Goal: Ask a question: Seek information or help from site administrators or community

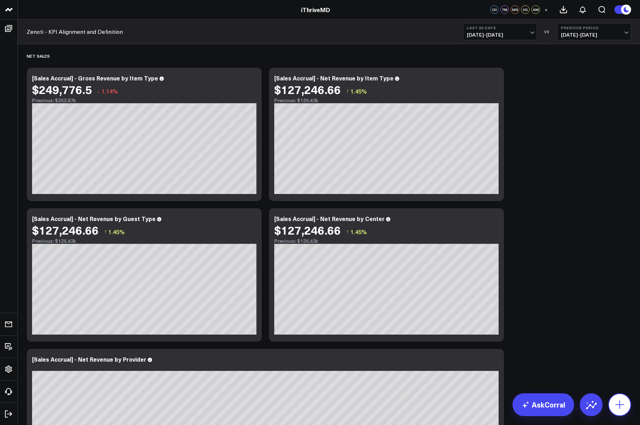
click at [626, 403] on button at bounding box center [619, 404] width 23 height 23
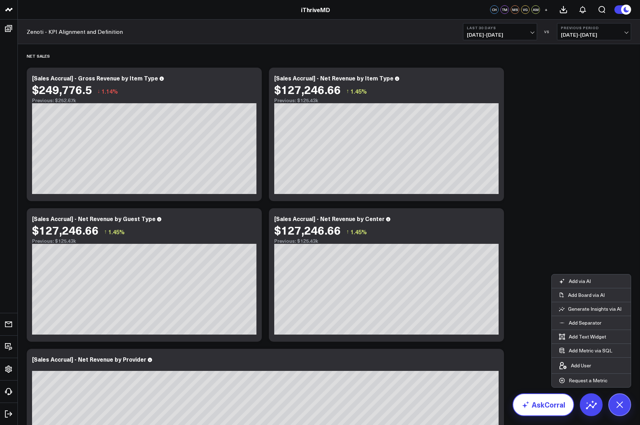
click at [552, 407] on link "AskCorral" at bounding box center [543, 404] width 62 height 23
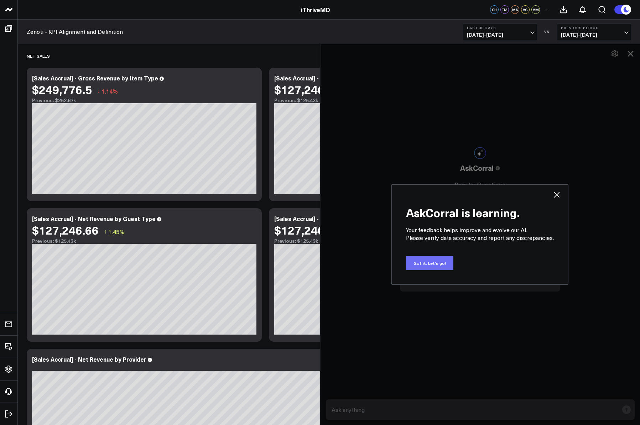
click at [426, 266] on button "Got it. Let's go!" at bounding box center [429, 263] width 47 height 14
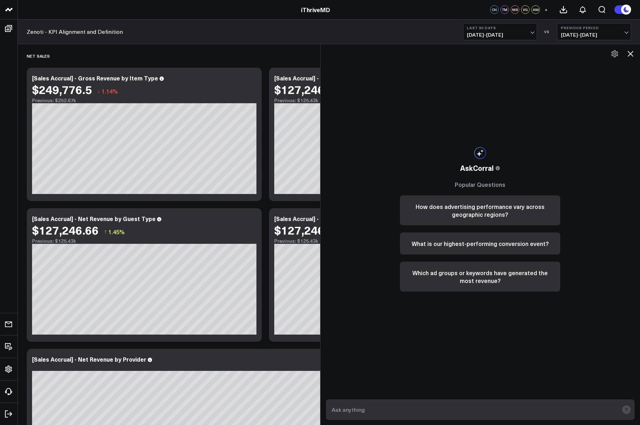
click at [418, 405] on textarea at bounding box center [474, 409] width 289 height 13
type textarea "Whats the retention rate on iThrive [MEDICAL_DATA] and tirzepatide memberships …"
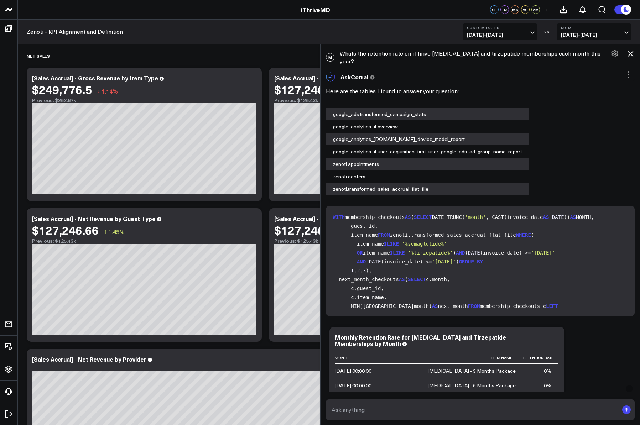
click at [631, 53] on icon at bounding box center [630, 53] width 9 height 9
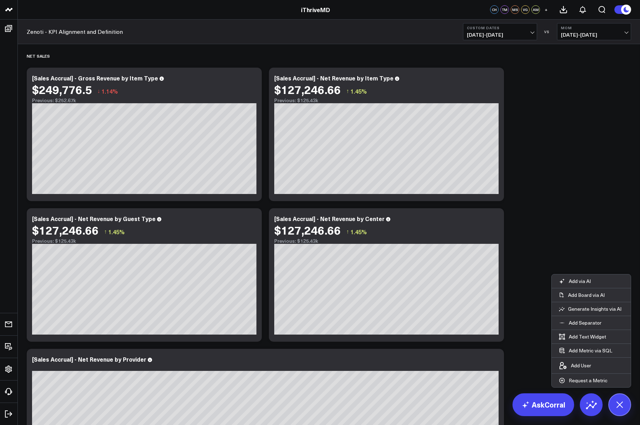
click at [551, 407] on link "AskCorral" at bounding box center [543, 404] width 62 height 23
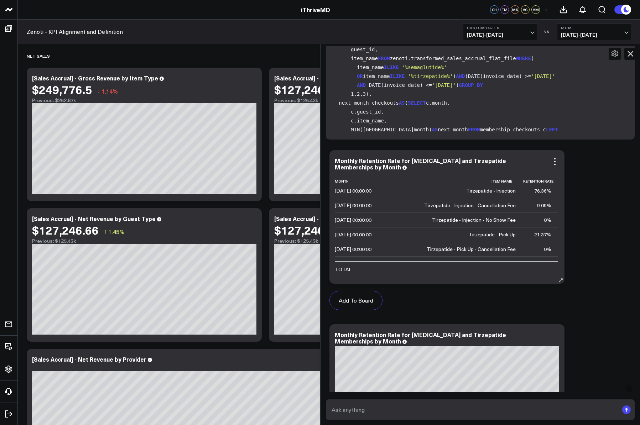
scroll to position [1206, 0]
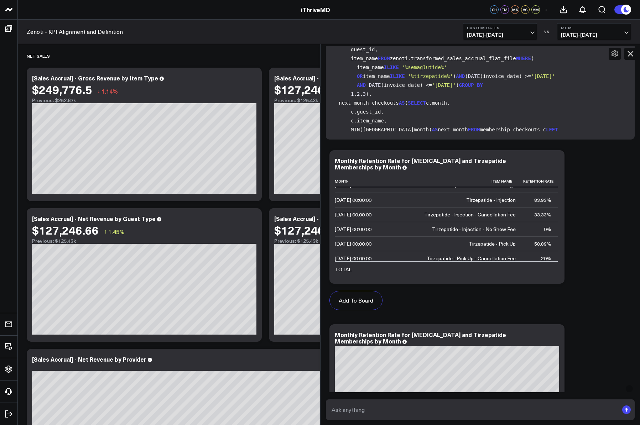
click at [391, 407] on textarea at bounding box center [474, 409] width 289 height 13
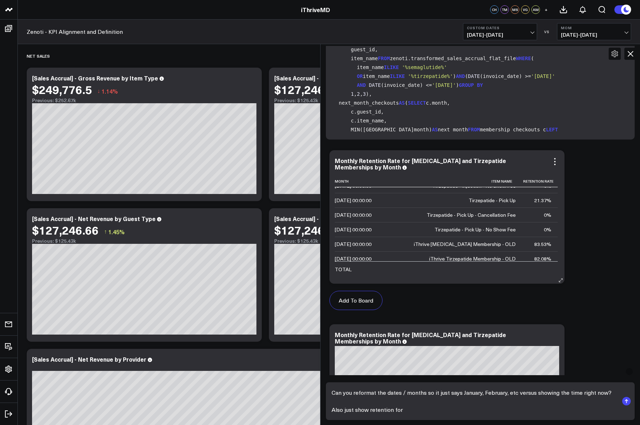
scroll to position [1025, 0]
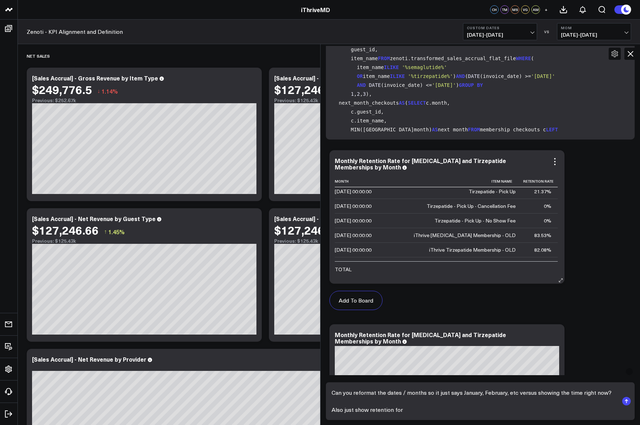
drag, startPoint x: 424, startPoint y: 228, endPoint x: 519, endPoint y: 228, distance: 95.1
click at [519, 228] on tr "[DATE] 00:00:00 iThrive [MEDICAL_DATA] Membership - OLD 83.53%" at bounding box center [446, 235] width 223 height 15
drag, startPoint x: 494, startPoint y: 229, endPoint x: 439, endPoint y: 229, distance: 54.5
click at [439, 229] on td "iThrive [MEDICAL_DATA] Membership - OLD" at bounding box center [464, 235] width 116 height 15
click at [427, 232] on div "iThrive [MEDICAL_DATA] Membership - OLD" at bounding box center [465, 235] width 102 height 7
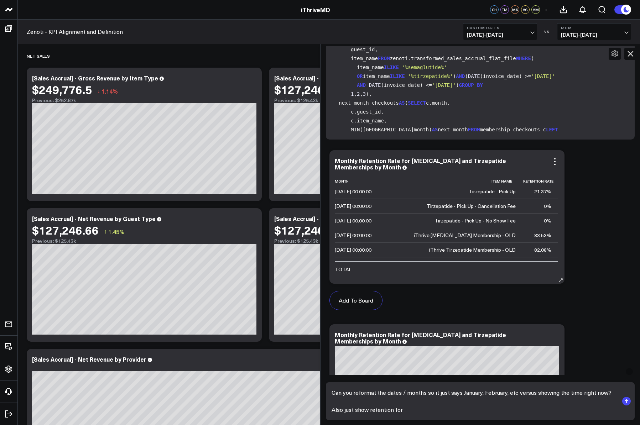
drag, startPoint x: 423, startPoint y: 228, endPoint x: 454, endPoint y: 228, distance: 31.3
click at [452, 228] on td "iThrive [MEDICAL_DATA] Membership - OLD" at bounding box center [464, 235] width 116 height 15
click at [414, 413] on textarea "Can you reformat the dates / months so it just says January, February, etc vers…" at bounding box center [474, 401] width 289 height 30
type textarea "Can you reformat the dates / months so it just says January, February, etc vers…"
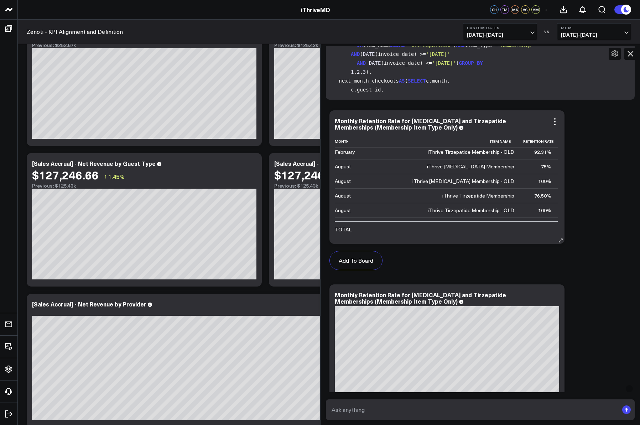
scroll to position [261, 0]
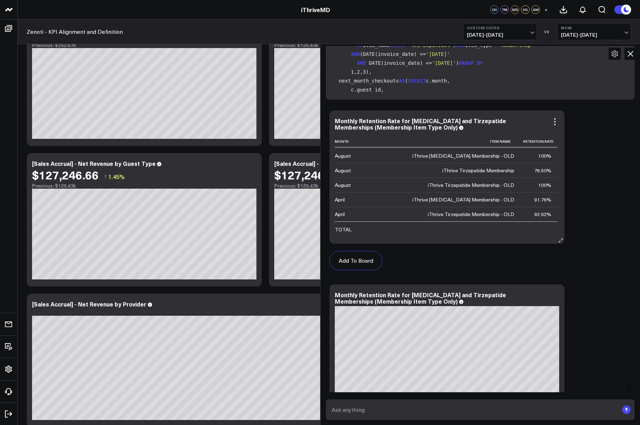
click at [560, 241] on icon at bounding box center [559, 241] width 1 height 1
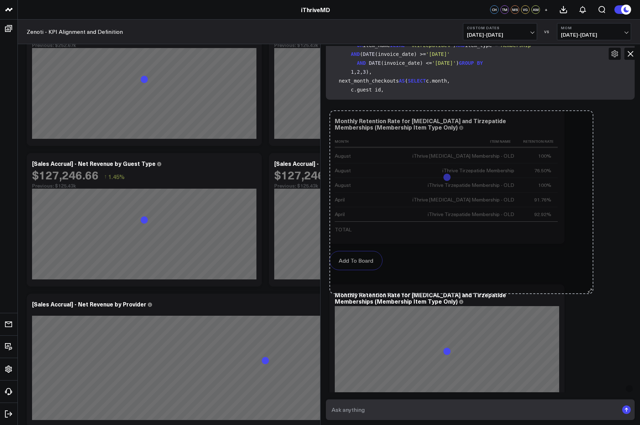
drag, startPoint x: 586, startPoint y: 231, endPoint x: 591, endPoint y: 243, distance: 13.1
click at [591, 243] on div "Add To Board Zenoti - KPI Alignment and Definition Ask support Change chart to …" at bounding box center [480, 281] width 309 height 348
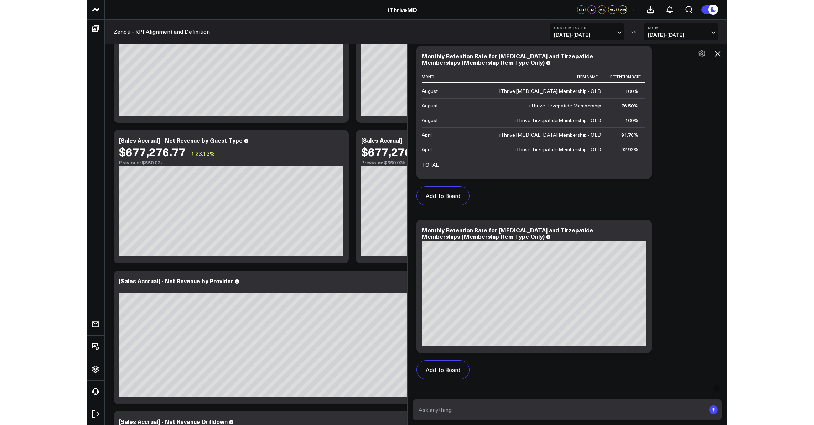
scroll to position [789, 0]
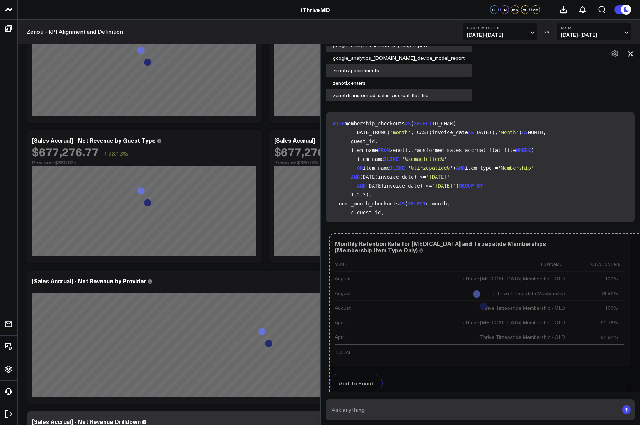
drag, startPoint x: 563, startPoint y: 348, endPoint x: 708, endPoint y: 417, distance: 160.5
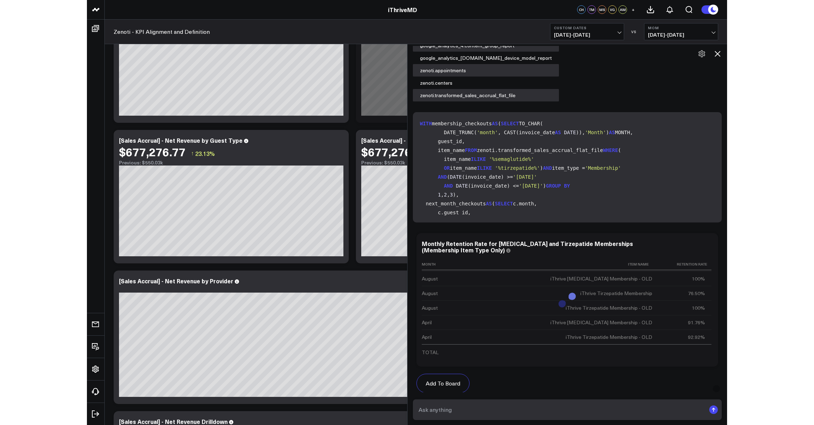
scroll to position [255, 0]
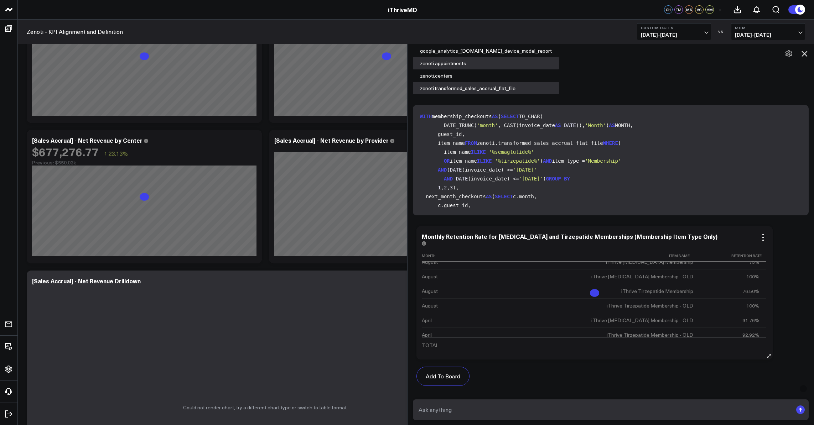
click at [640, 337] on td at bounding box center [732, 344] width 66 height 15
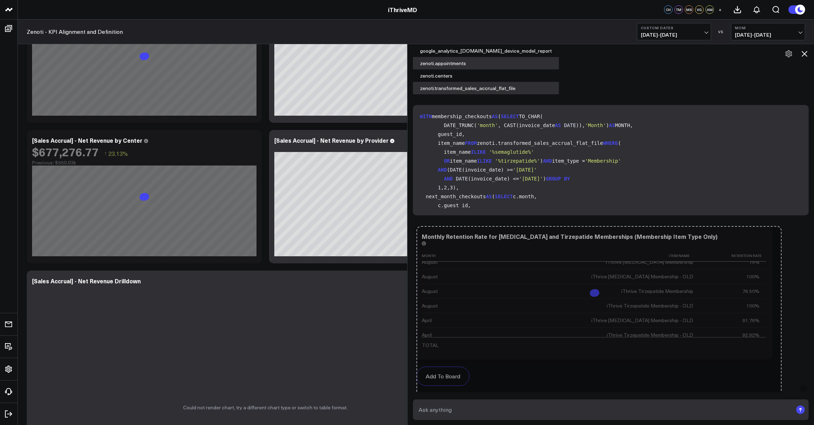
drag, startPoint x: 770, startPoint y: 350, endPoint x: 773, endPoint y: 425, distance: 74.8
click at [640, 425] on div "M Whats the retention rate on iThrive [MEDICAL_DATA] and tirzepatide membership…" at bounding box center [610, 234] width 407 height 381
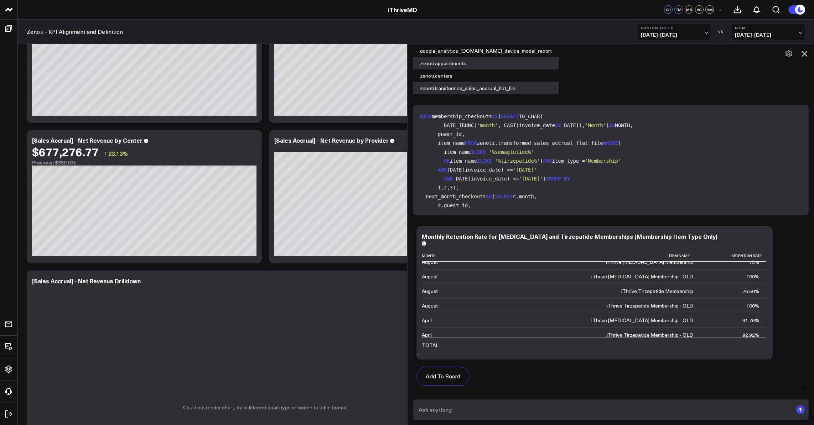
scroll to position [954, 0]
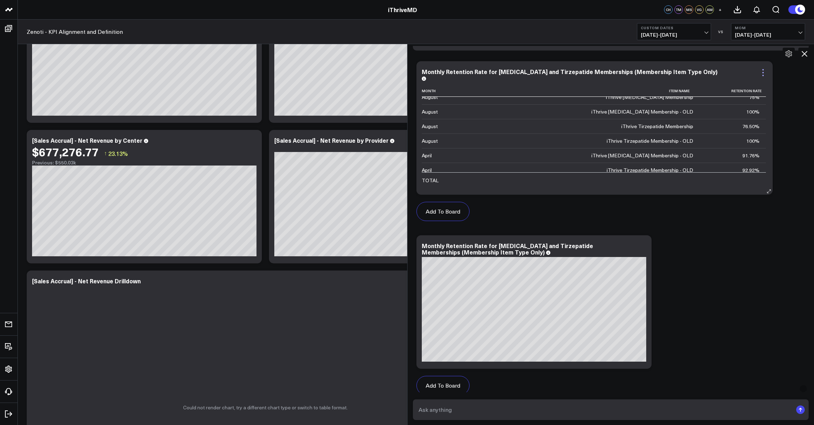
click at [640, 69] on icon at bounding box center [762, 72] width 9 height 9
click at [640, 152] on div "iThrive [MEDICAL_DATA] Membership - OLD" at bounding box center [642, 155] width 102 height 7
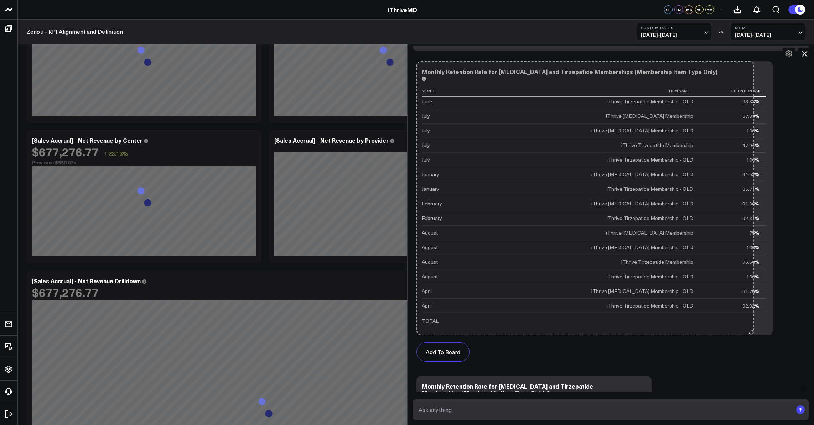
scroll to position [114, 0]
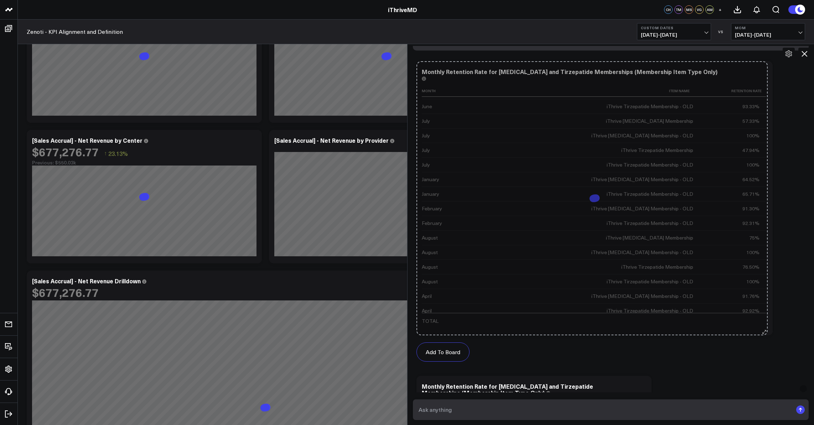
drag, startPoint x: 773, startPoint y: 186, endPoint x: 772, endPoint y: 368, distance: 182.3
click at [640, 368] on div "Add To Board Zenoti - KPI Alignment and Definition Ask support Change chart to …" at bounding box center [611, 302] width 396 height 489
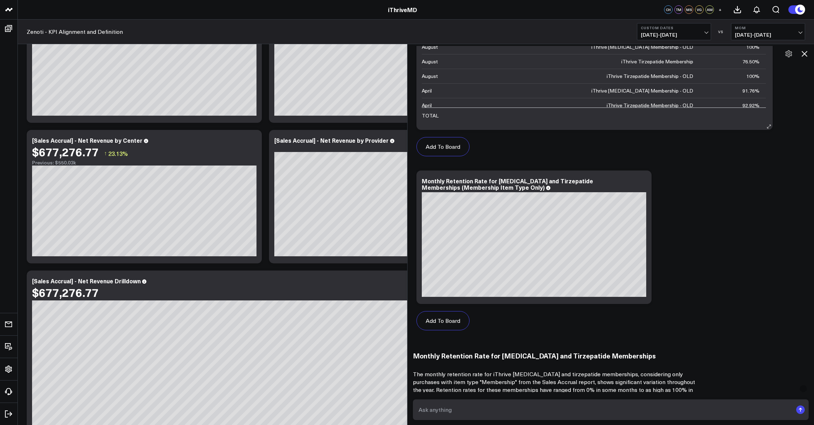
scroll to position [963, 0]
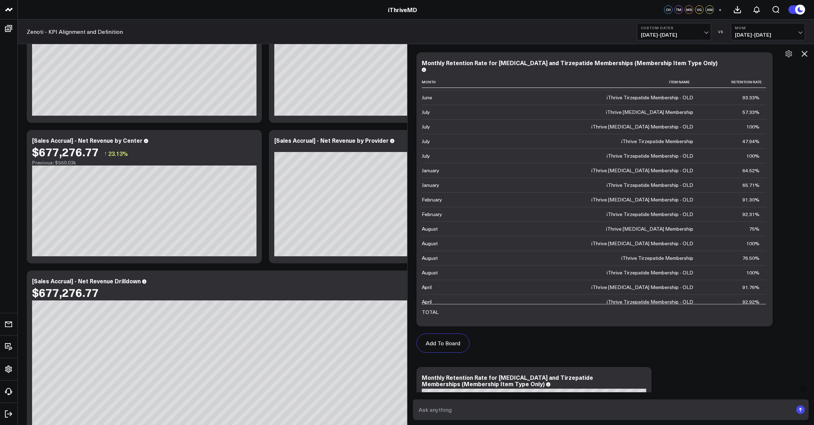
click at [640, 54] on icon at bounding box center [788, 53] width 9 height 9
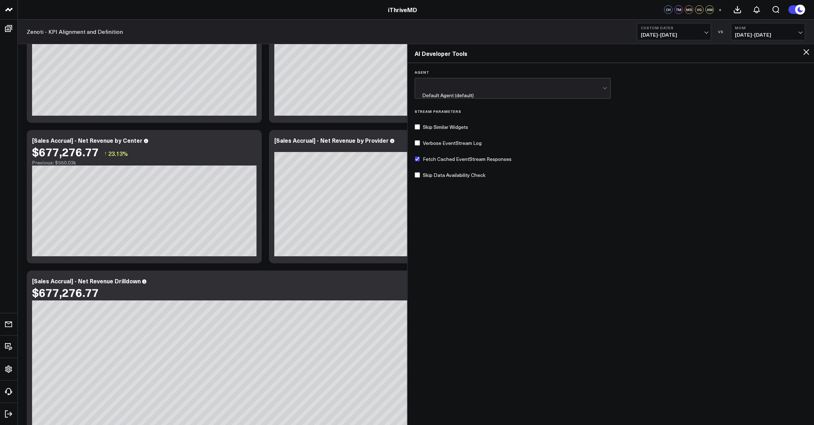
click at [640, 52] on icon at bounding box center [806, 52] width 6 height 6
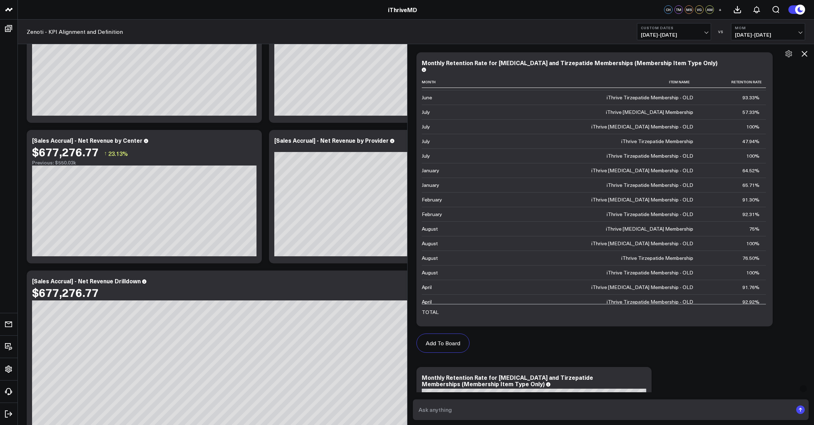
click at [640, 55] on icon at bounding box center [804, 54] width 6 height 6
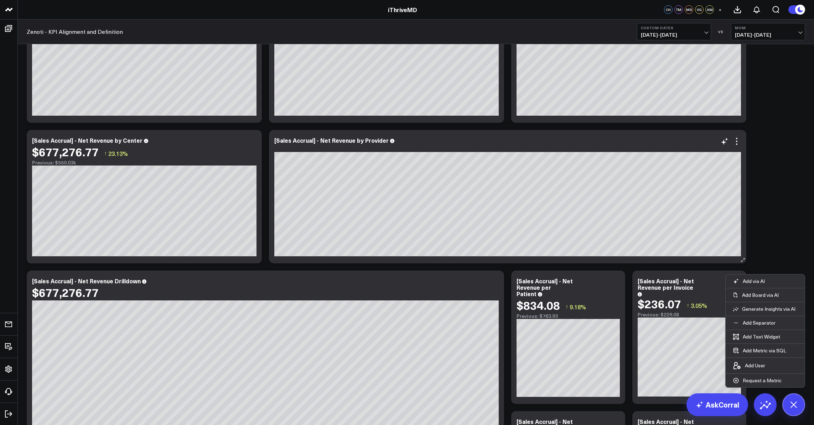
scroll to position [0, 0]
